Goal: Transaction & Acquisition: Purchase product/service

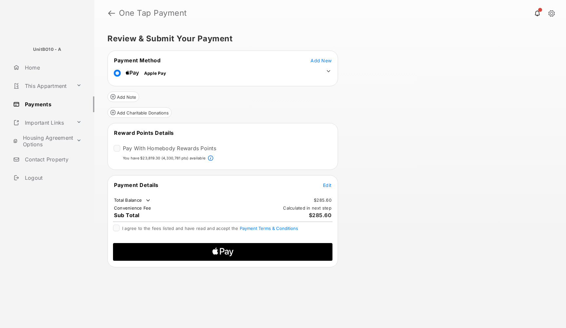
click at [324, 183] on span "Edit" at bounding box center [327, 185] width 9 height 6
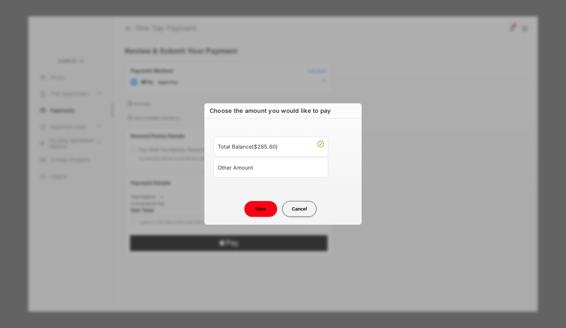
click at [249, 169] on div "Other Amount" at bounding box center [271, 167] width 106 height 11
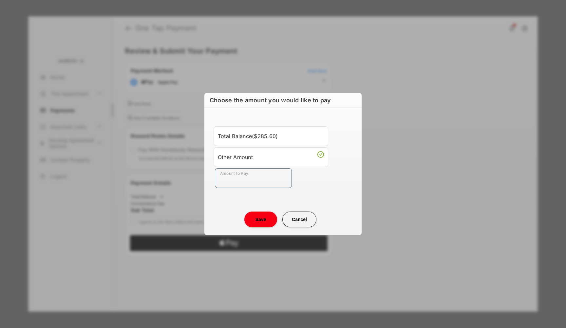
click at [235, 177] on input "Amount to Pay" at bounding box center [253, 178] width 77 height 20
type input "**"
click at [263, 214] on button "Save" at bounding box center [260, 219] width 33 height 16
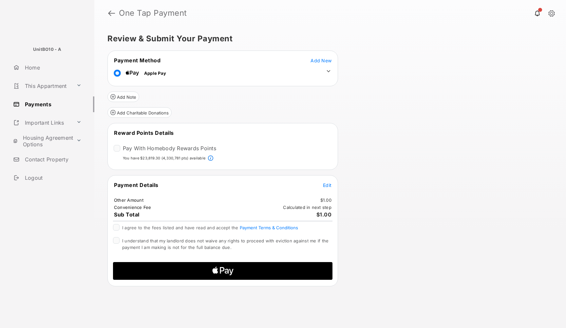
click at [148, 228] on span "I agree to the fees listed and have read and accept the Payment Terms & Conditi…" at bounding box center [210, 227] width 176 height 5
click at [148, 242] on span "I understand that my landlord does not waive any rights to proceed with evictio…" at bounding box center [225, 244] width 206 height 12
click at [204, 277] on icon "Apple Logo" at bounding box center [223, 271] width 105 height 18
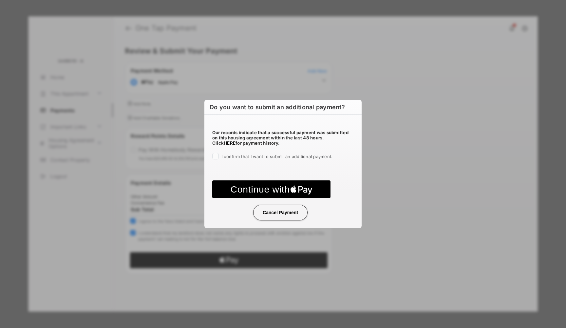
click at [245, 156] on span "I confirm that I want to submit an additional payment." at bounding box center [277, 156] width 111 height 5
click at [250, 186] on text "Continue with" at bounding box center [260, 189] width 59 height 10
